Goal: Find specific page/section: Find specific page/section

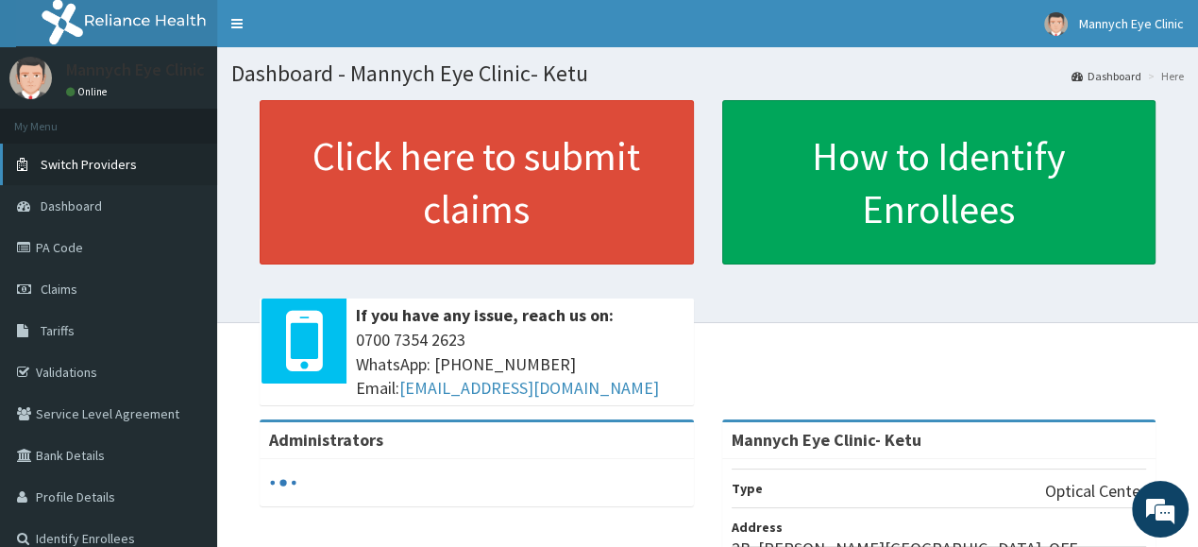
click at [110, 156] on span "Switch Providers" at bounding box center [89, 164] width 96 height 17
click at [112, 158] on span "Switch Providers" at bounding box center [89, 164] width 96 height 17
click at [117, 163] on span "Switch Providers" at bounding box center [89, 164] width 96 height 17
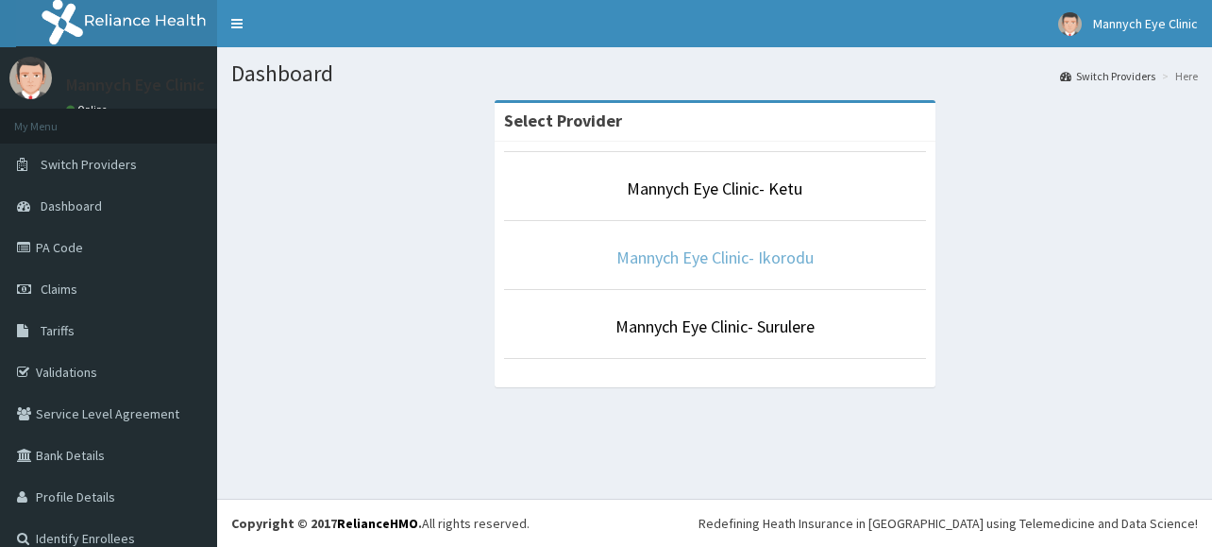
click at [716, 253] on link "Mannych Eye Clinic- Ikorodu" at bounding box center [715, 257] width 197 height 22
click at [657, 254] on link "Mannych Eye Clinic- Ikorodu" at bounding box center [715, 257] width 197 height 22
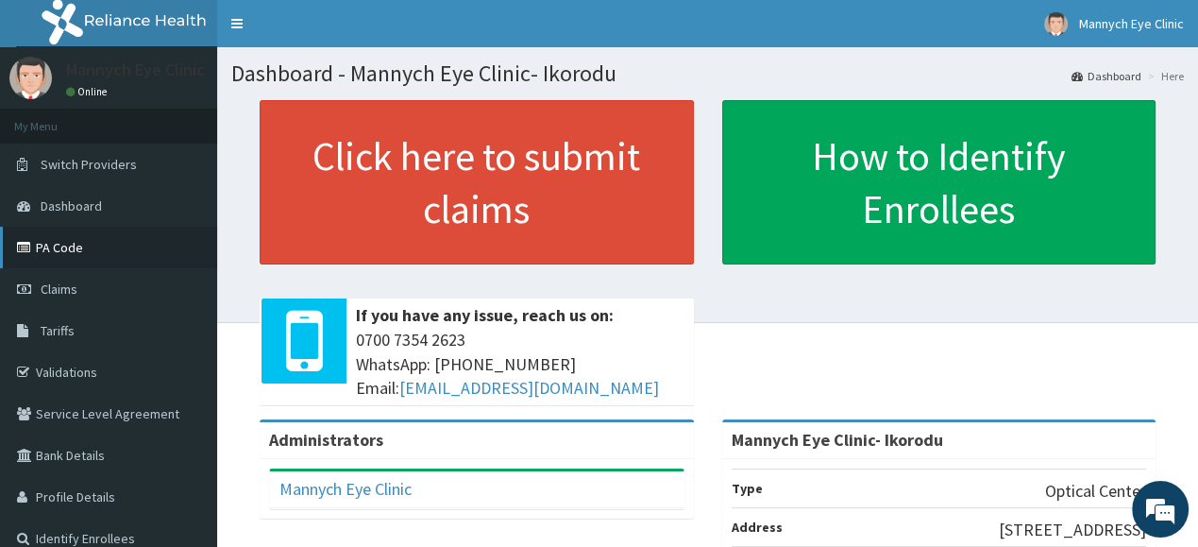
click at [71, 244] on link "PA Code" at bounding box center [108, 248] width 217 height 42
